Goal: Information Seeking & Learning: Understand process/instructions

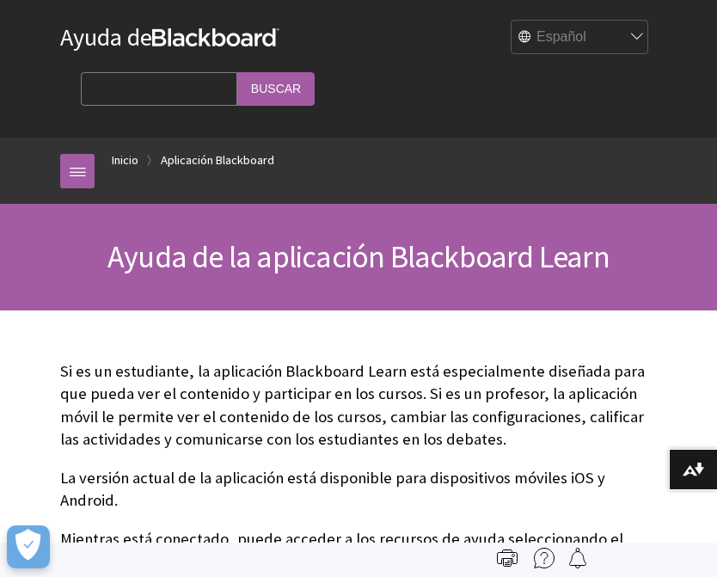
scroll to position [141, 0]
click at [83, 175] on link at bounding box center [77, 171] width 34 height 34
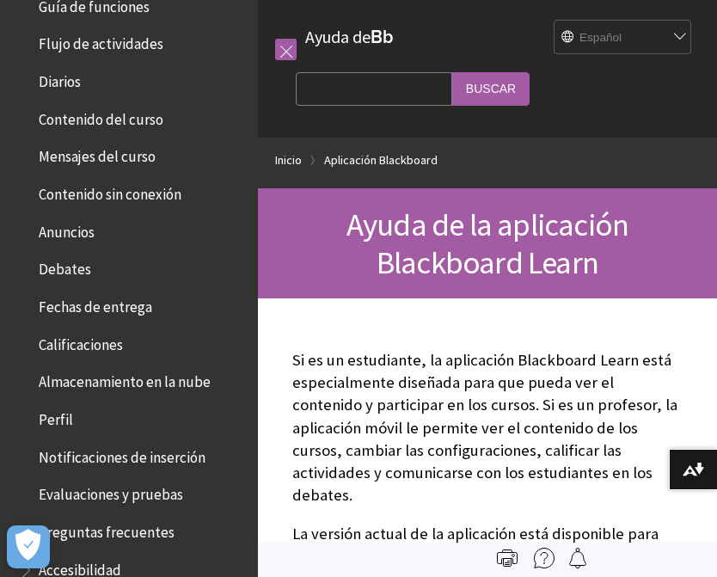
scroll to position [299, 0]
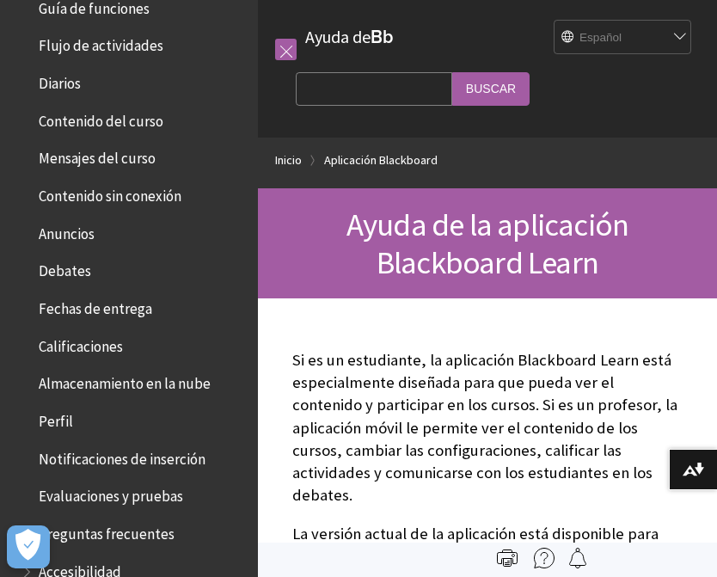
click at [183, 415] on span "Perfil" at bounding box center [133, 421] width 229 height 29
click at [64, 420] on span "Perfil" at bounding box center [57, 418] width 37 height 23
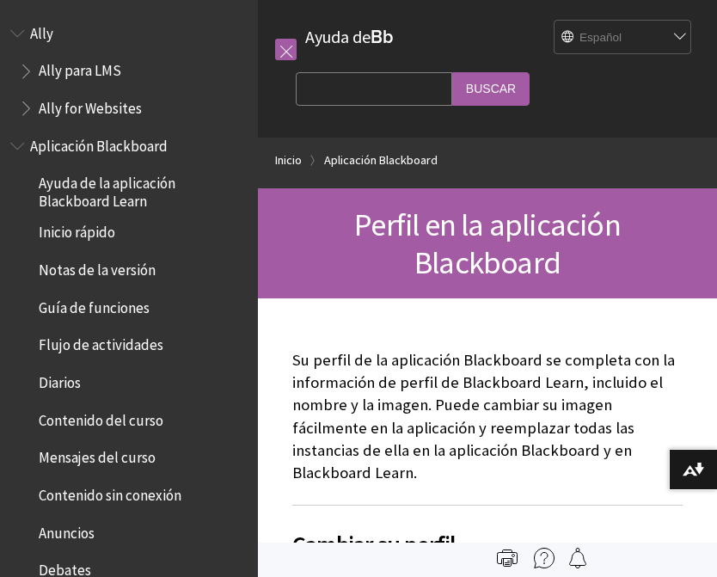
scroll to position [670, 0]
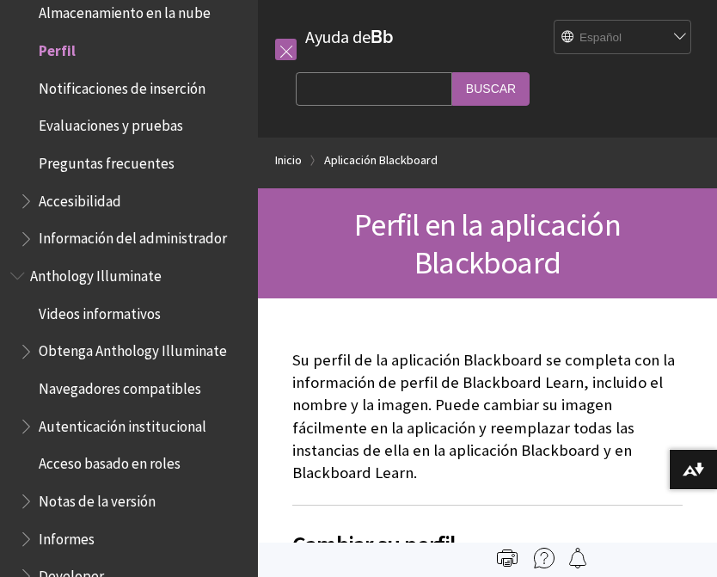
click at [502, 366] on p "Su perfil de la aplicación Blackboard se completa con la información de perfil …" at bounding box center [487, 416] width 390 height 135
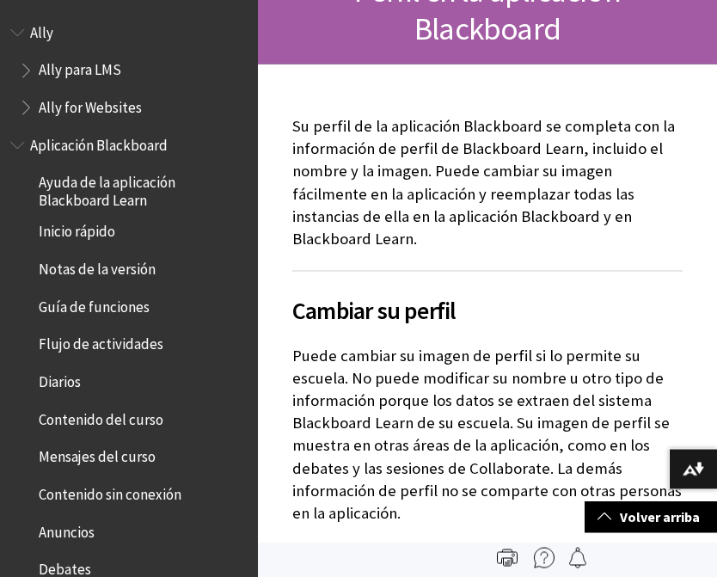
scroll to position [0, 0]
click at [138, 240] on span "Inicio rápido" at bounding box center [133, 232] width 229 height 29
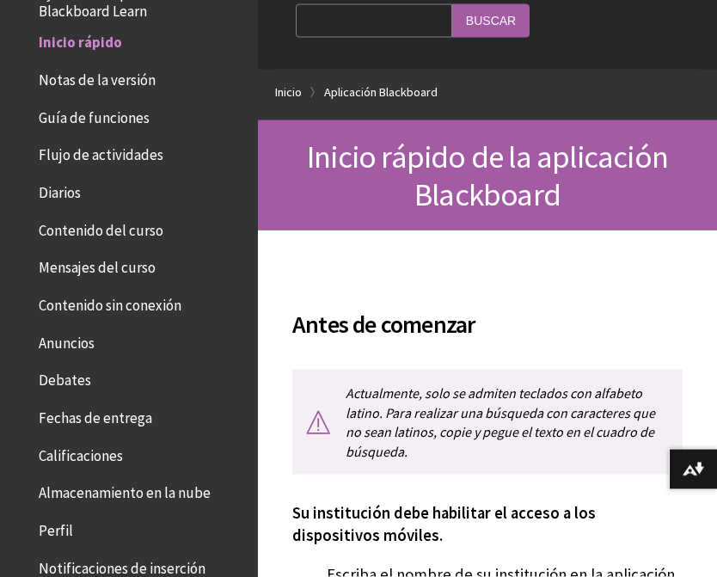
scroll to position [69, 0]
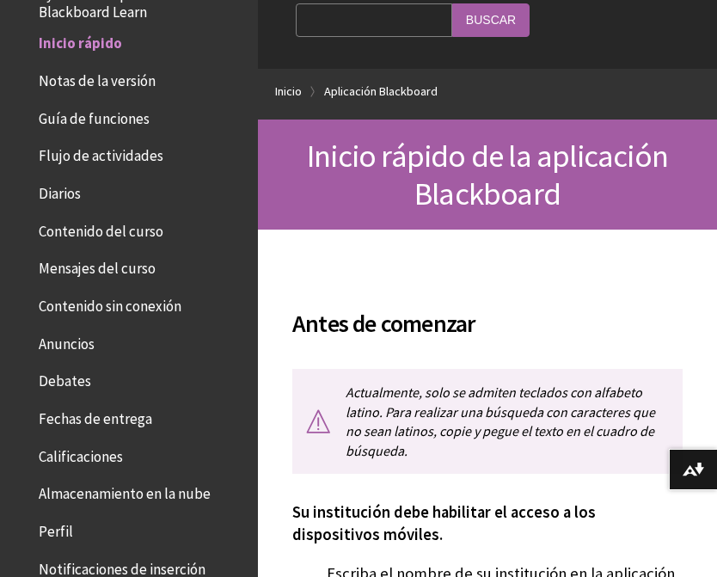
click at [547, 440] on p "Actualmente, solo se admiten teclados con alfabeto latino. Para realizar una bú…" at bounding box center [487, 421] width 390 height 105
click at [519, 440] on p "Actualmente, solo se admiten teclados con alfabeto latino. Para realizar una bú…" at bounding box center [487, 421] width 390 height 105
click at [528, 453] on p "Actualmente, solo se admiten teclados con alfabeto latino. Para realizar una bú…" at bounding box center [487, 421] width 390 height 105
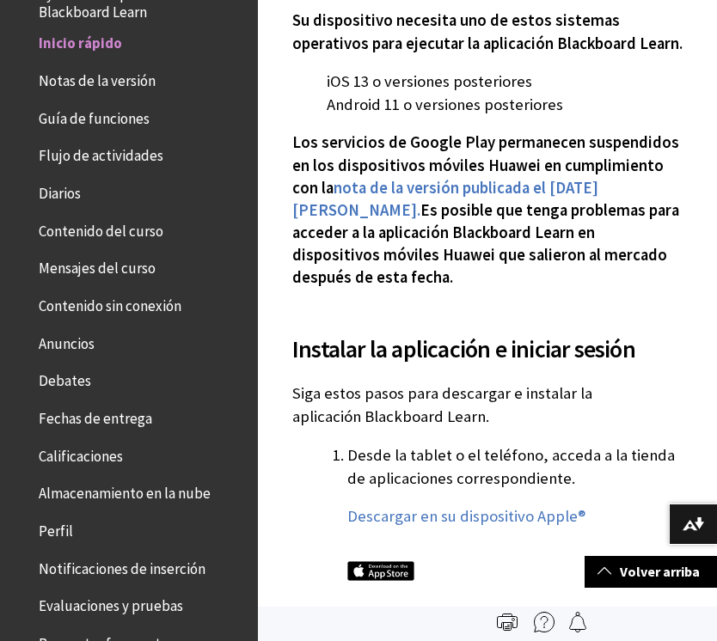
scroll to position [838, 0]
